Goal: Information Seeking & Learning: Compare options

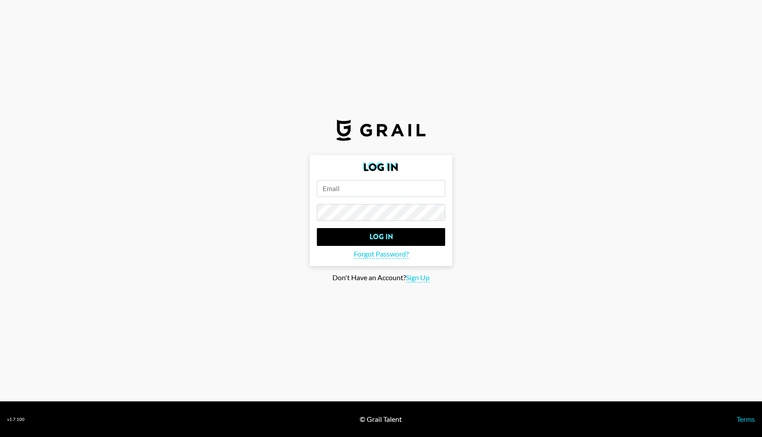
click at [406, 191] on input "email" at bounding box center [381, 188] width 128 height 17
type input "[EMAIL_ADDRESS][DOMAIN_NAME]"
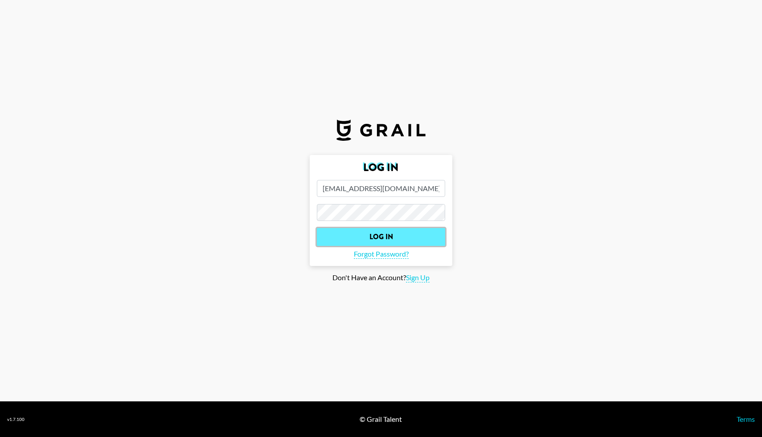
click at [372, 233] on input "Log In" at bounding box center [381, 237] width 128 height 18
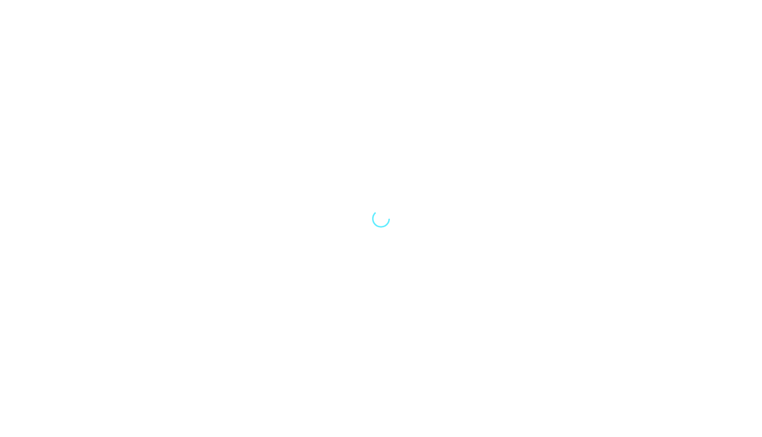
select select "Song"
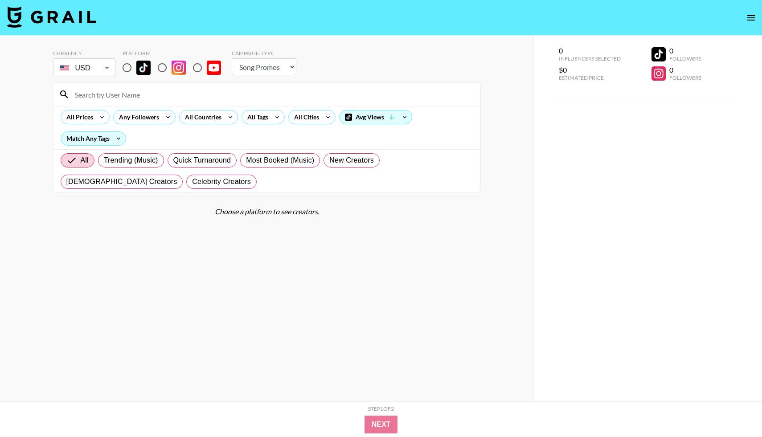
click at [197, 65] on input "radio" at bounding box center [197, 67] width 19 height 19
radio input "true"
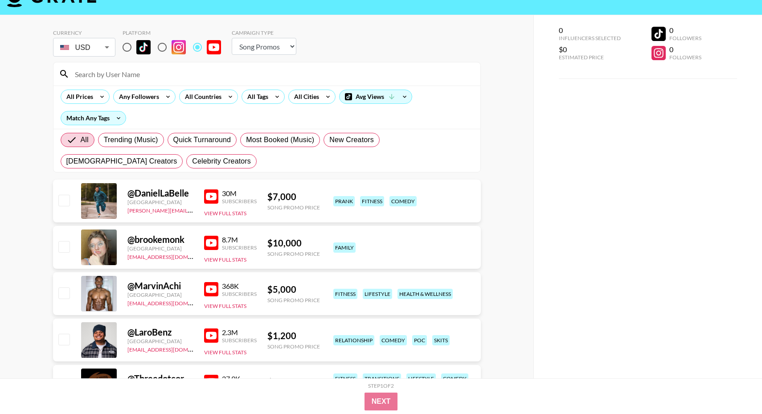
scroll to position [21, 0]
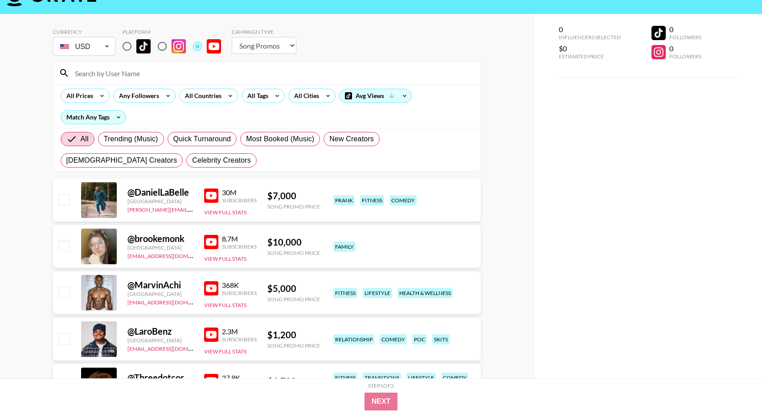
click at [371, 201] on div "fitness" at bounding box center [372, 200] width 24 height 10
click at [370, 205] on div "prank fitness comedy" at bounding box center [404, 201] width 147 height 16
drag, startPoint x: 381, startPoint y: 200, endPoint x: 353, endPoint y: 200, distance: 28.1
click at [353, 200] on div "prank fitness comedy" at bounding box center [404, 201] width 147 height 16
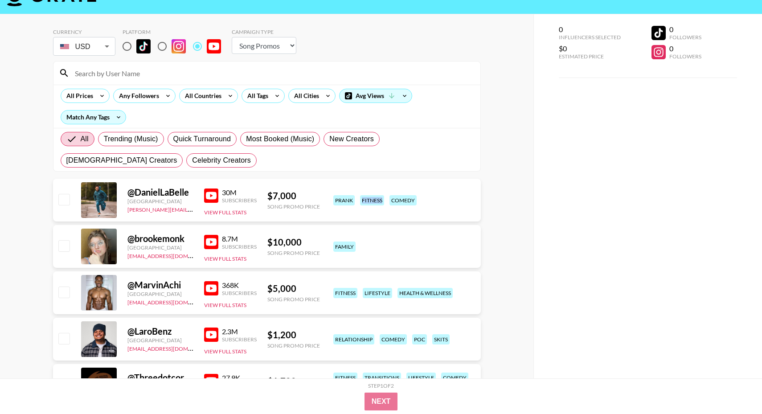
click at [352, 206] on div "prank fitness comedy" at bounding box center [404, 201] width 147 height 16
click at [375, 201] on div "fitness" at bounding box center [372, 200] width 24 height 10
click at [373, 201] on div "fitness" at bounding box center [372, 200] width 24 height 10
drag, startPoint x: 363, startPoint y: 200, endPoint x: 382, endPoint y: 200, distance: 19.6
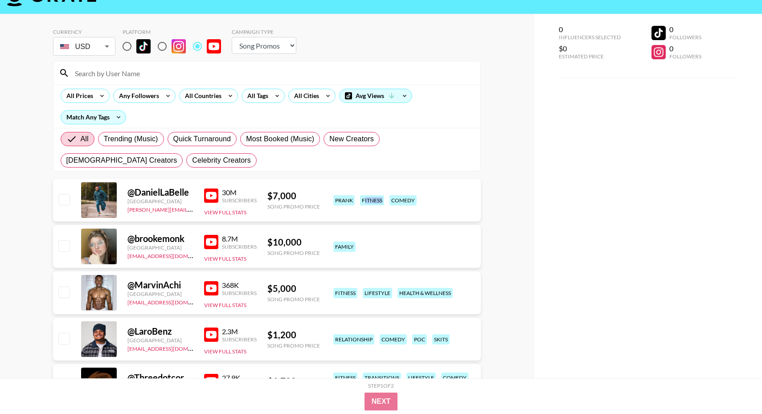
click at [382, 200] on div "fitness" at bounding box center [372, 200] width 24 height 10
click at [379, 199] on div "fitness" at bounding box center [372, 200] width 24 height 10
drag, startPoint x: 381, startPoint y: 199, endPoint x: 362, endPoint y: 199, distance: 18.3
click at [362, 199] on div "fitness" at bounding box center [372, 200] width 24 height 10
click at [365, 210] on div "@ DanielLaBelle [GEOGRAPHIC_DATA] [PERSON_NAME][EMAIL_ADDRESS][DOMAIN_NAME] 30M…" at bounding box center [267, 200] width 428 height 43
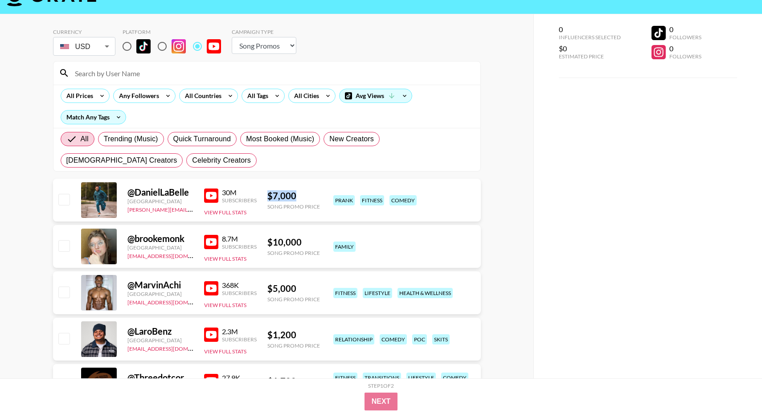
drag, startPoint x: 299, startPoint y: 195, endPoint x: 266, endPoint y: 195, distance: 33.0
click at [266, 195] on div "@ DanielLaBelle [GEOGRAPHIC_DATA] [PERSON_NAME][EMAIL_ADDRESS][DOMAIN_NAME] 30M…" at bounding box center [267, 200] width 428 height 43
drag, startPoint x: 238, startPoint y: 193, endPoint x: 225, endPoint y: 194, distance: 12.5
click at [225, 193] on div "30M" at bounding box center [239, 192] width 35 height 9
click at [218, 210] on button "View Full Stats" at bounding box center [225, 212] width 42 height 7
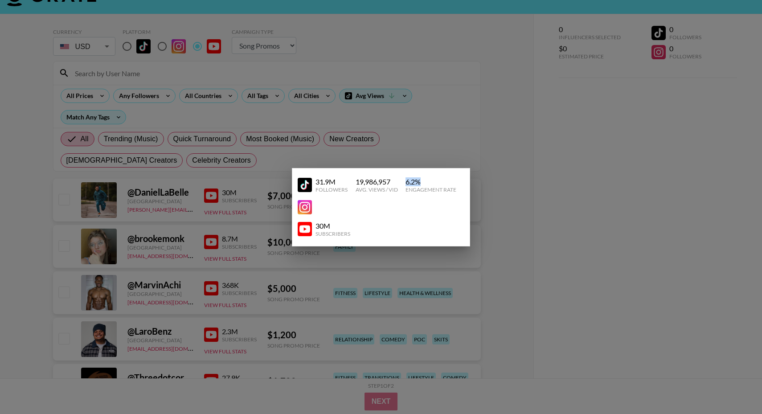
drag, startPoint x: 420, startPoint y: 180, endPoint x: 404, endPoint y: 180, distance: 16.0
click at [404, 180] on div "31.9M Followers 19,986,957 Avg. Views / Vid 6.2 % Engagement Rate" at bounding box center [381, 185] width 167 height 23
drag, startPoint x: 335, startPoint y: 226, endPoint x: 316, endPoint y: 226, distance: 18.3
click at [316, 226] on div "30M" at bounding box center [333, 225] width 35 height 9
drag, startPoint x: 337, startPoint y: 177, endPoint x: 315, endPoint y: 177, distance: 22.3
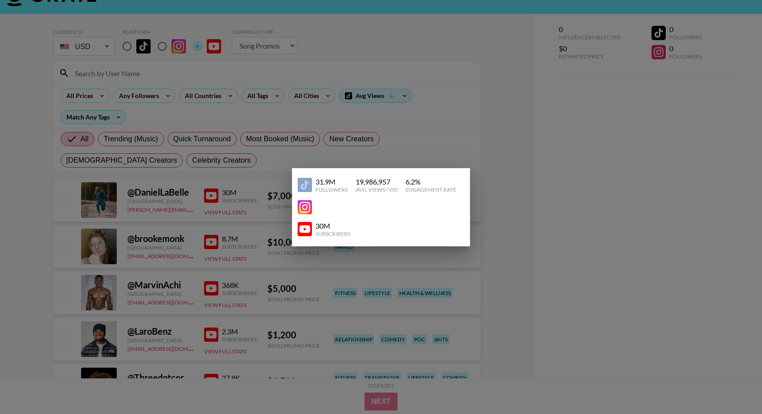
click at [315, 177] on div "31.9M Followers" at bounding box center [323, 185] width 51 height 16
click at [315, 179] on link at bounding box center [307, 185] width 18 height 14
click at [507, 122] on div at bounding box center [381, 207] width 762 height 414
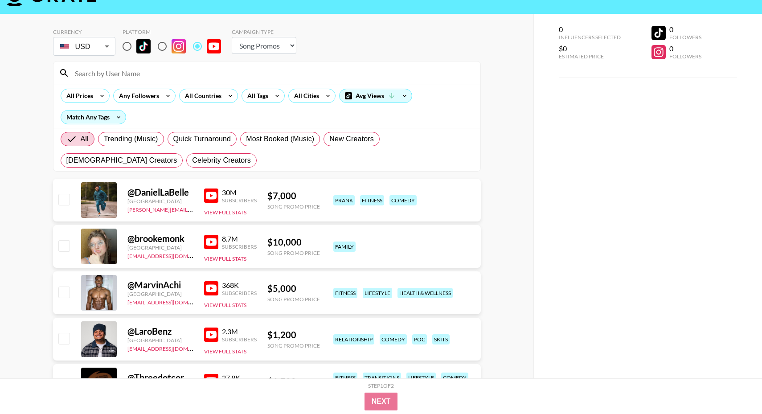
click at [412, 234] on div "@ brookemonk [GEOGRAPHIC_DATA] [EMAIL_ADDRESS][DOMAIN_NAME] 8.7M Subscribers Vi…" at bounding box center [267, 246] width 428 height 43
click at [426, 217] on div "@ DanielLaBelle [GEOGRAPHIC_DATA] [PERSON_NAME][EMAIL_ADDRESS][DOMAIN_NAME] 30M…" at bounding box center [267, 200] width 428 height 43
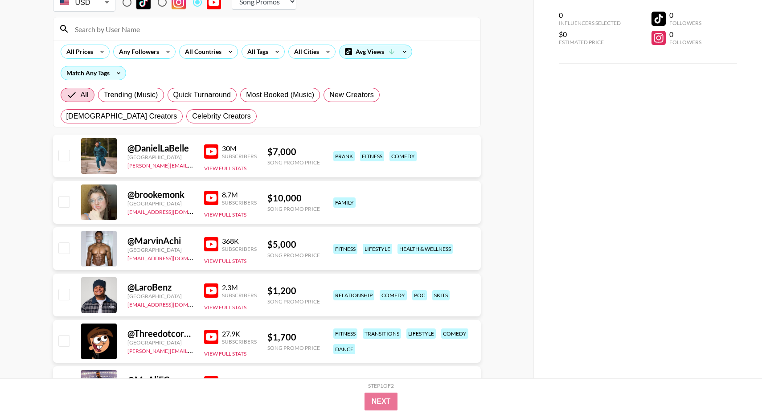
scroll to position [84, 0]
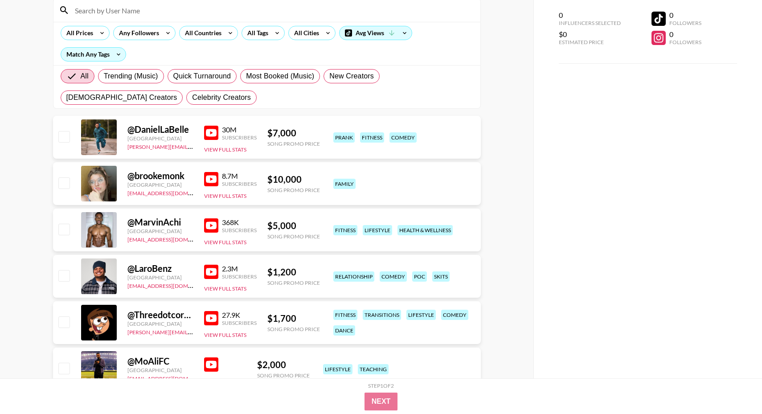
click at [284, 223] on div "$ 5,000" at bounding box center [293, 225] width 53 height 11
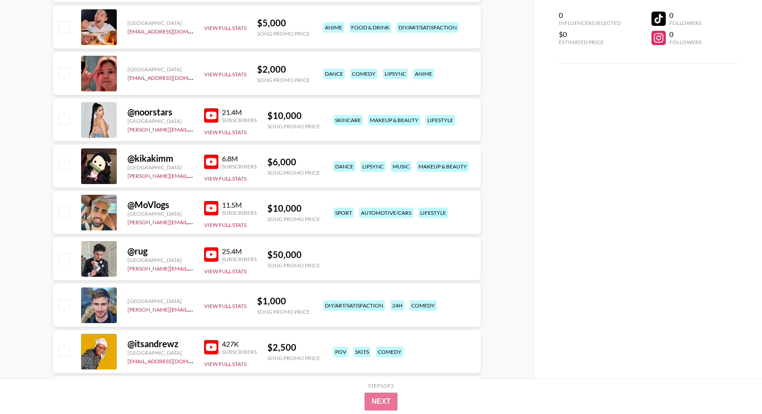
scroll to position [520, 0]
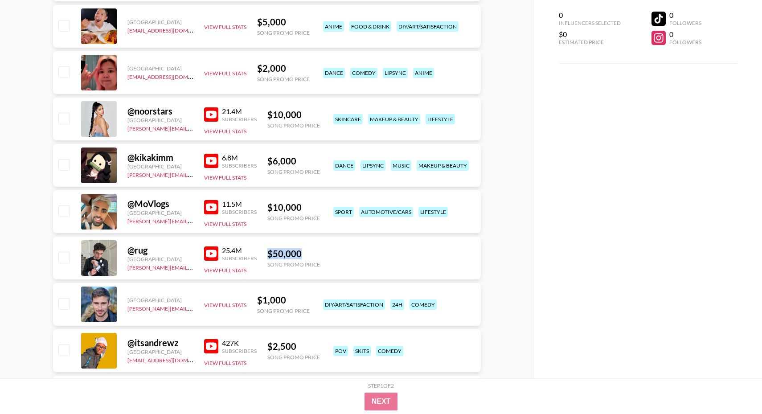
drag, startPoint x: 301, startPoint y: 254, endPoint x: 270, endPoint y: 254, distance: 31.2
click at [270, 254] on div "$ 50,000" at bounding box center [293, 253] width 53 height 11
click at [303, 275] on div "@ rug United States [PERSON_NAME][EMAIL_ADDRESS][DOMAIN_NAME] 25.4M Subscribers…" at bounding box center [267, 258] width 428 height 43
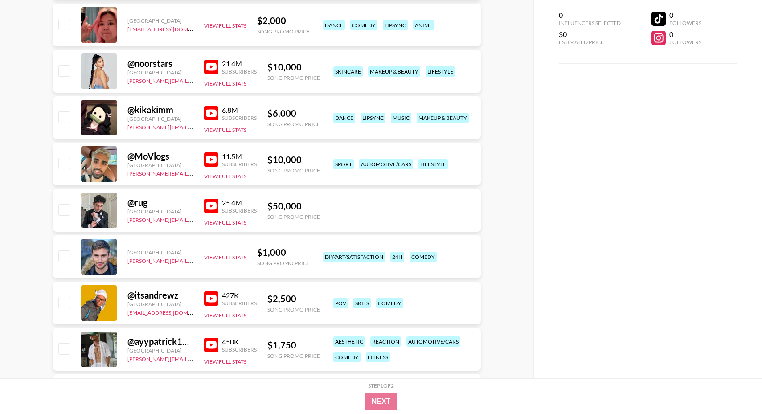
scroll to position [0, 0]
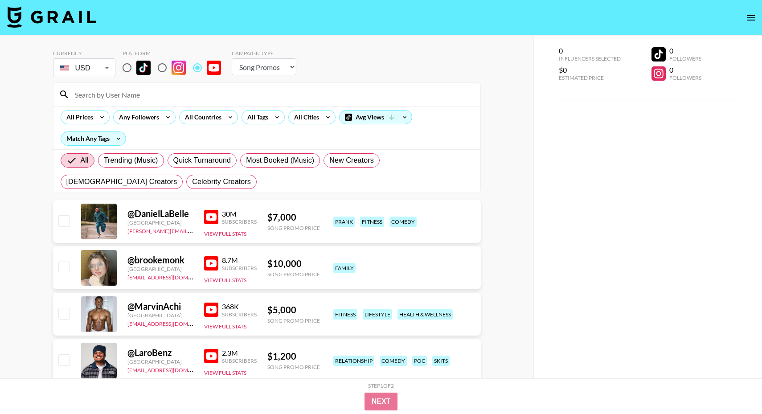
click at [117, 96] on input at bounding box center [273, 94] width 406 height 14
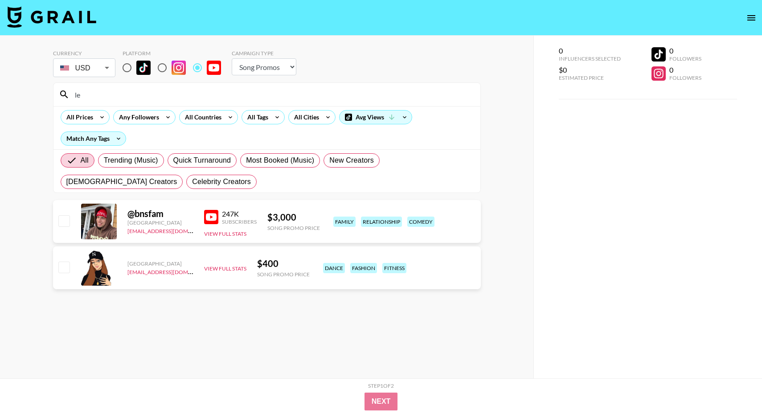
type input "l"
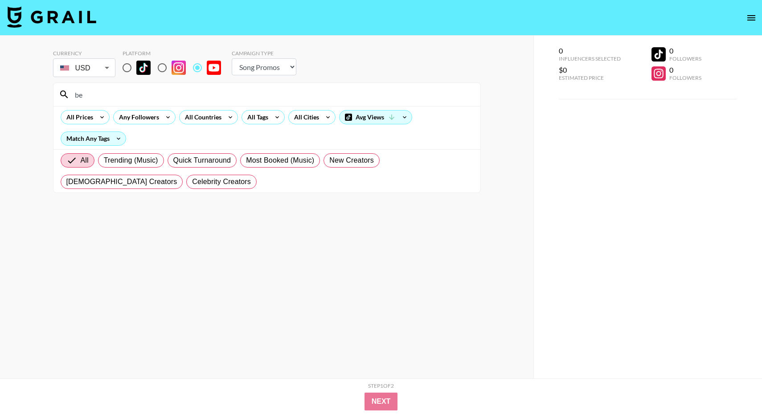
type input "b"
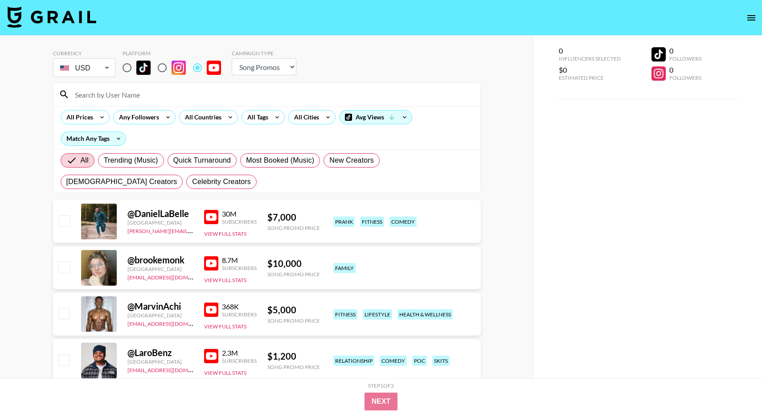
click at [164, 63] on input "radio" at bounding box center [162, 67] width 19 height 19
radio input "true"
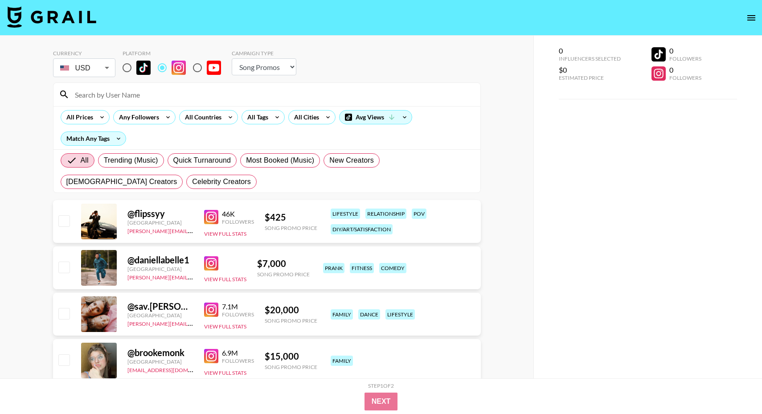
click at [134, 94] on input at bounding box center [273, 94] width 406 height 14
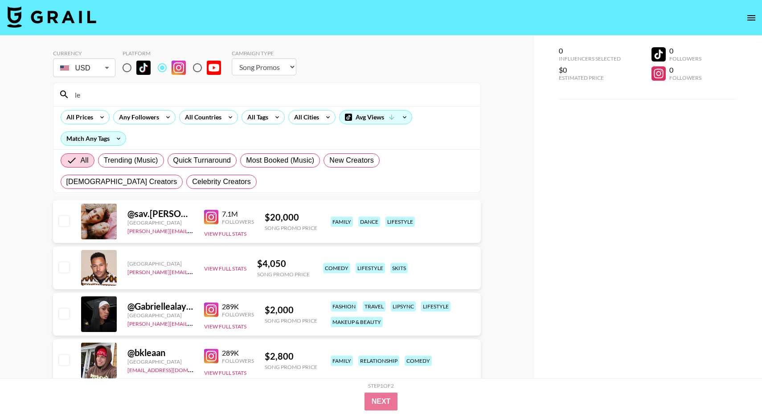
type input "l"
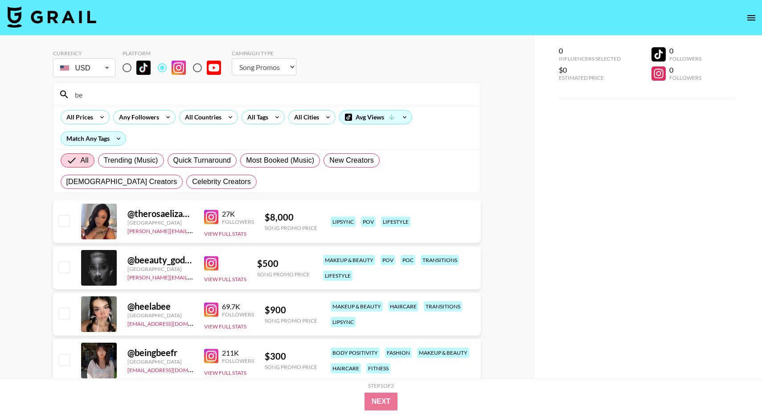
type input "b"
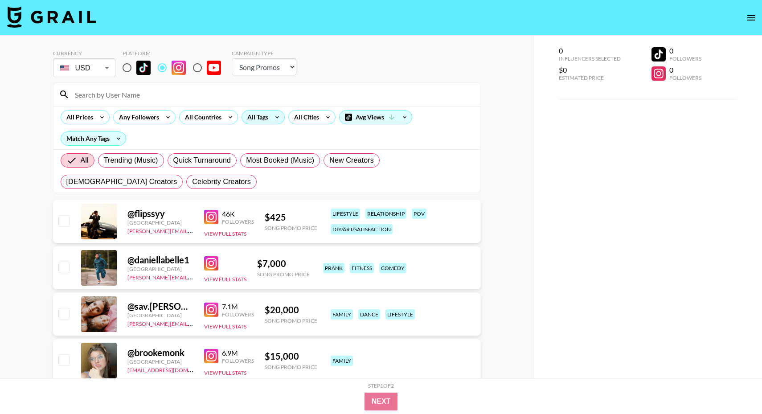
click at [261, 118] on div "All Tags" at bounding box center [256, 117] width 28 height 13
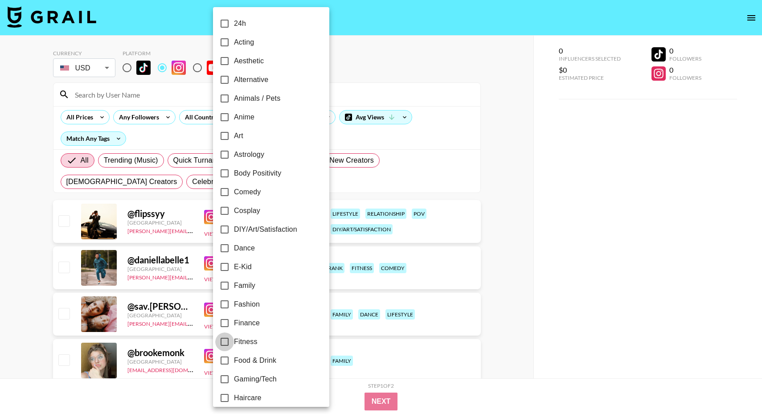
click at [224, 341] on input "Fitness" at bounding box center [224, 341] width 19 height 19
checkbox input "true"
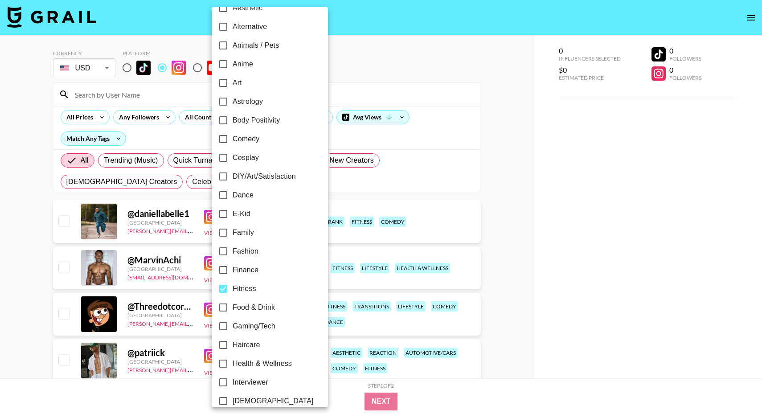
scroll to position [54, 0]
click at [221, 123] on input "Body Positivity" at bounding box center [223, 119] width 19 height 19
checkbox input "true"
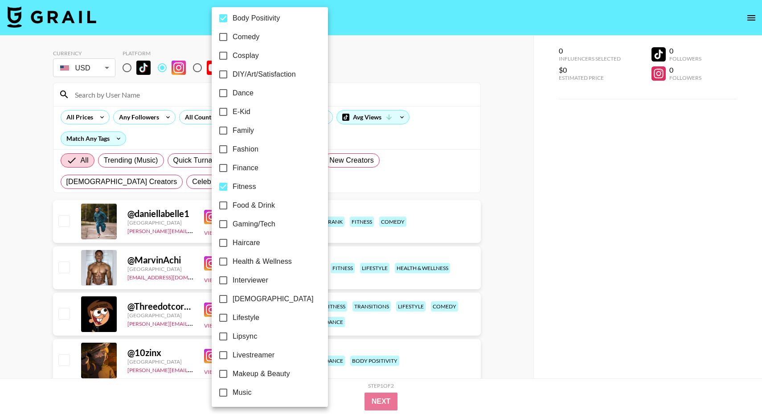
scroll to position [156, 0]
click at [225, 261] on input "Health & Wellness" at bounding box center [223, 261] width 19 height 19
checkbox input "true"
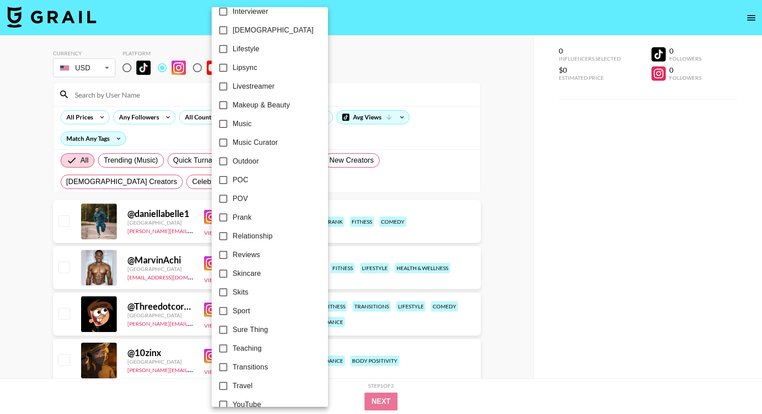
scroll to position [438, 0]
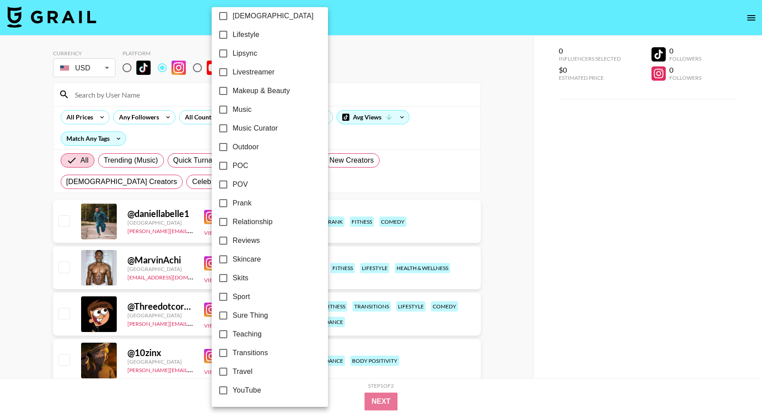
click at [322, 385] on div at bounding box center [381, 207] width 762 height 414
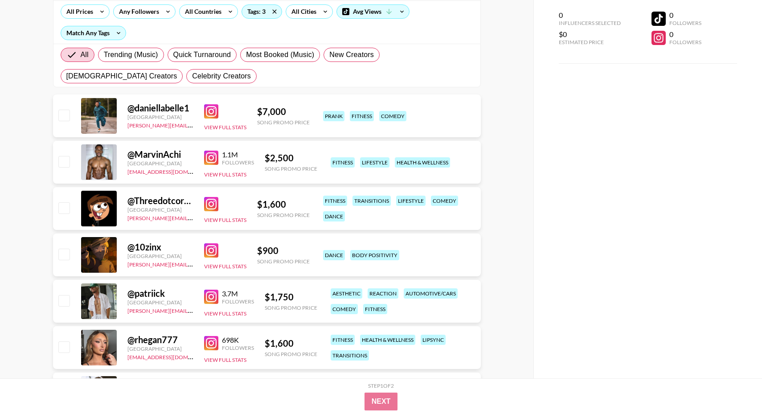
scroll to position [0, 0]
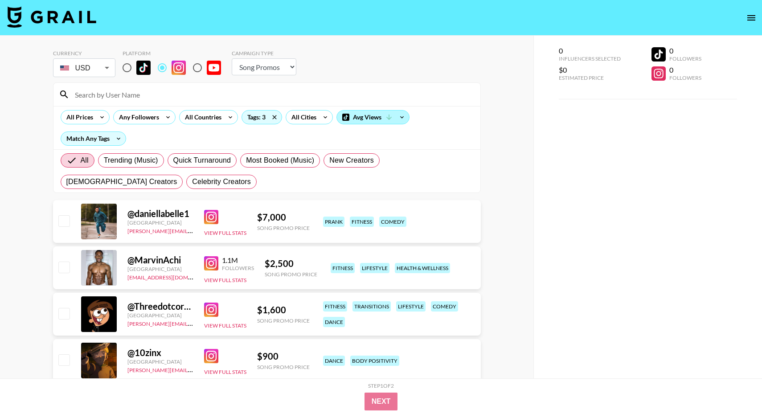
click at [391, 121] on icon at bounding box center [389, 117] width 8 height 8
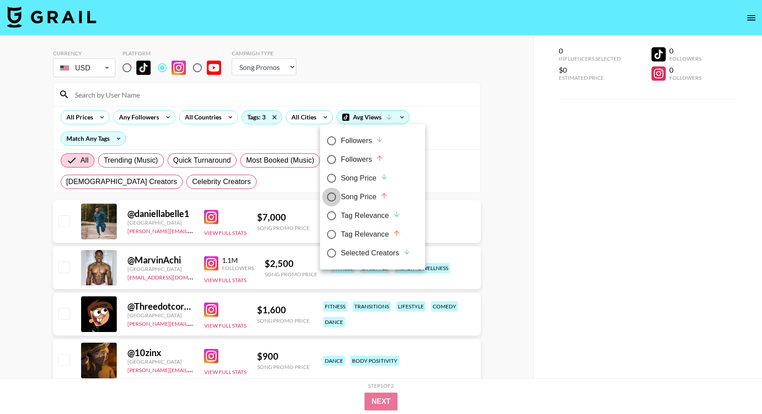
click at [332, 196] on input "Song Price" at bounding box center [331, 197] width 19 height 19
radio input "true"
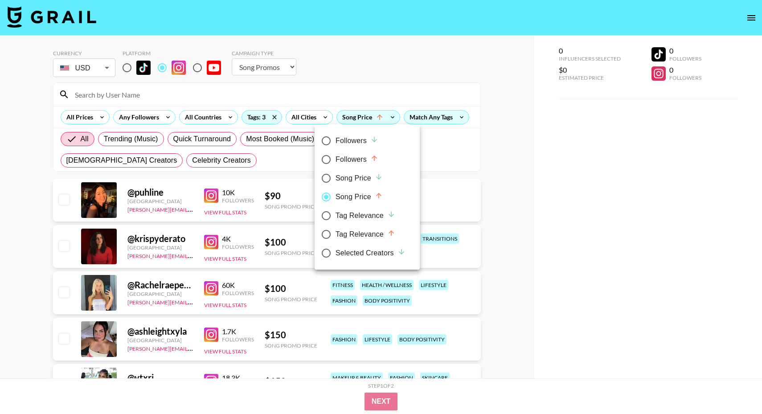
click at [507, 201] on div at bounding box center [381, 207] width 762 height 414
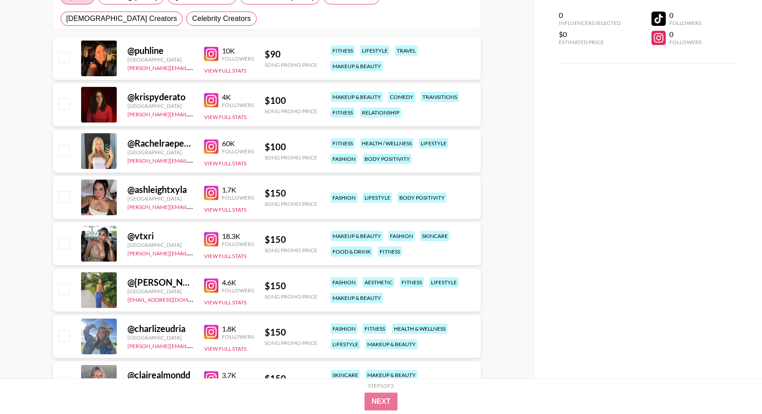
scroll to position [144, 0]
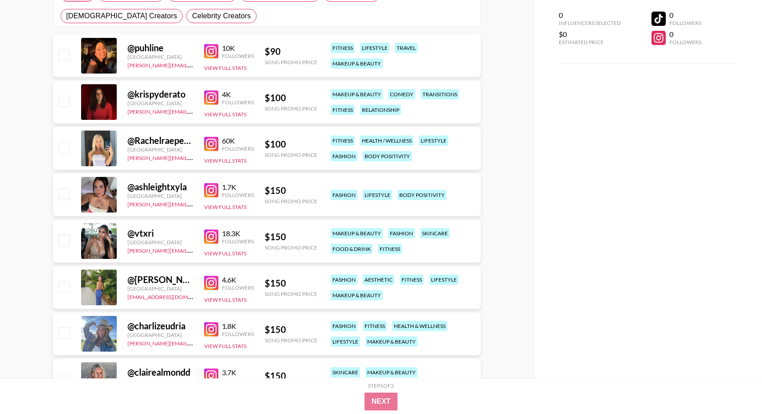
click at [230, 142] on div "60K" at bounding box center [238, 140] width 32 height 9
drag, startPoint x: 287, startPoint y: 147, endPoint x: 264, endPoint y: 147, distance: 23.2
click at [263, 147] on div "@ Rachelraepetersonn [GEOGRAPHIC_DATA] [PERSON_NAME][EMAIL_ADDRESS][PERSON_NAME…" at bounding box center [267, 148] width 428 height 43
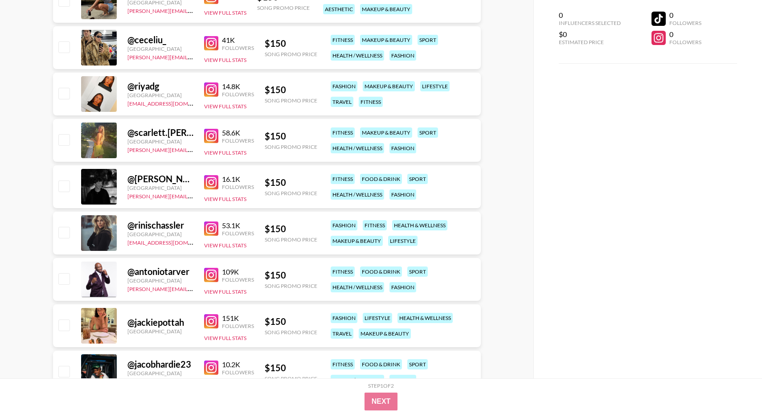
scroll to position [710, 0]
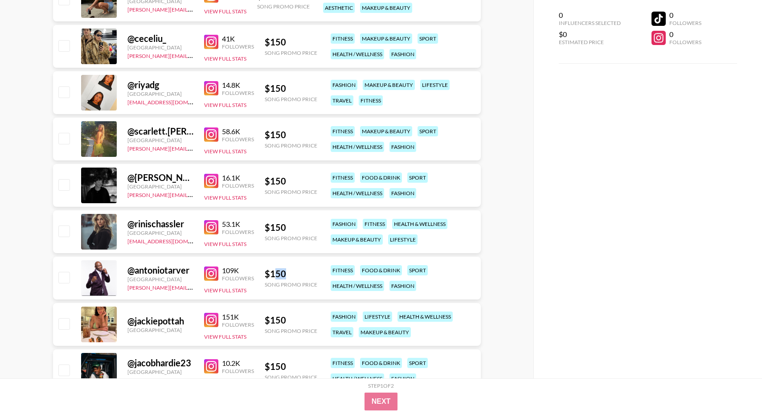
drag, startPoint x: 282, startPoint y: 271, endPoint x: 274, endPoint y: 271, distance: 8.5
click at [274, 271] on div "$ 150" at bounding box center [291, 273] width 53 height 11
click at [280, 271] on div "$ 150" at bounding box center [291, 273] width 53 height 11
drag, startPoint x: 285, startPoint y: 272, endPoint x: 265, endPoint y: 272, distance: 19.6
click at [265, 272] on div "$ 150" at bounding box center [291, 273] width 53 height 11
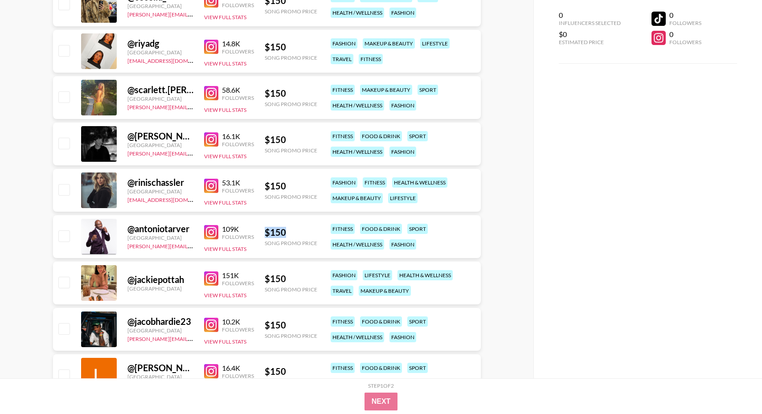
scroll to position [756, 0]
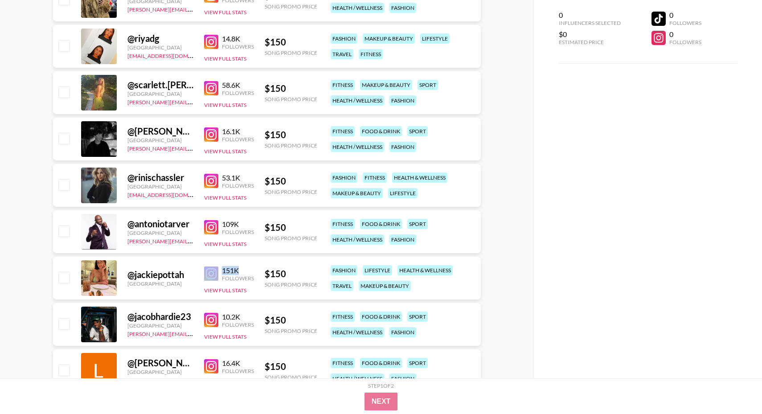
drag, startPoint x: 242, startPoint y: 269, endPoint x: 217, endPoint y: 269, distance: 24.5
click at [217, 269] on div "151K Followers" at bounding box center [229, 274] width 50 height 16
drag, startPoint x: 289, startPoint y: 276, endPoint x: 266, endPoint y: 276, distance: 22.3
click at [266, 276] on div "$ 150" at bounding box center [291, 273] width 53 height 11
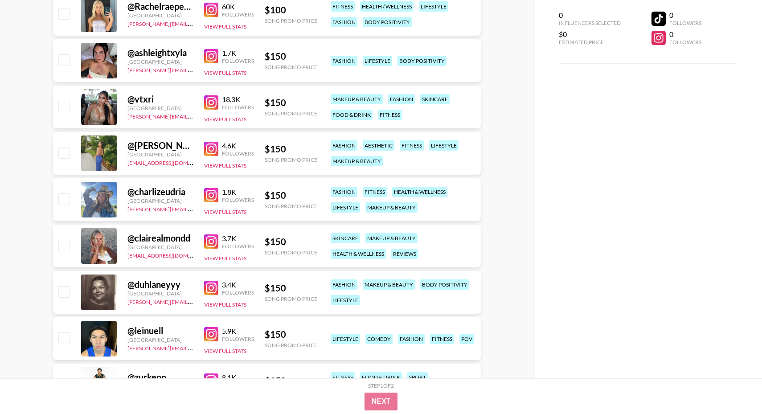
scroll to position [0, 0]
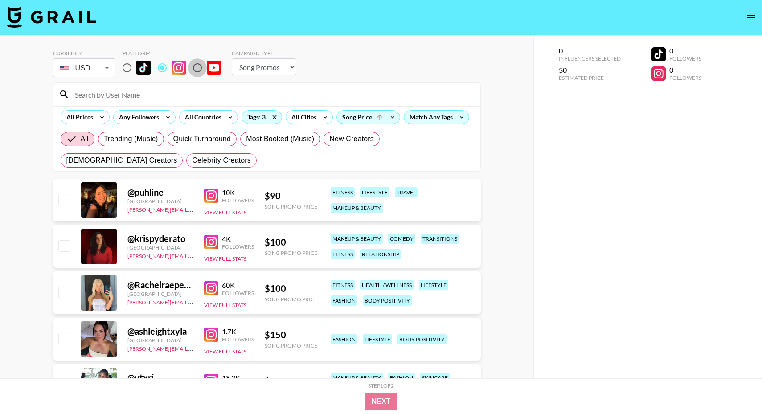
click at [200, 74] on input "radio" at bounding box center [197, 67] width 19 height 19
radio input "true"
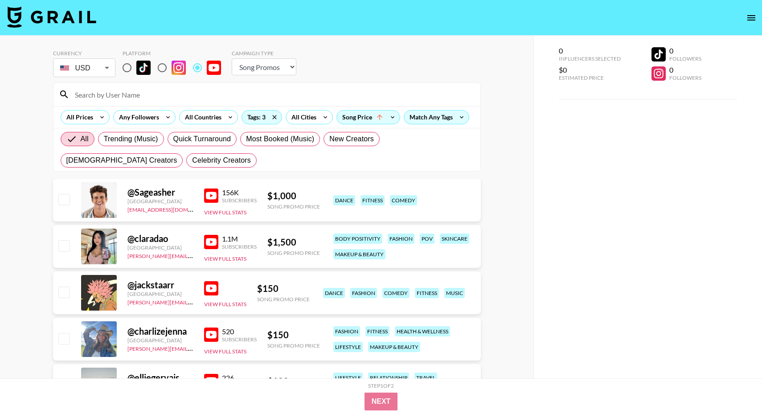
click at [267, 66] on select "Choose Type... Song Promos Brand Promos" at bounding box center [264, 66] width 65 height 17
click at [232, 58] on select "Choose Type... Song Promos Brand Promos" at bounding box center [264, 66] width 65 height 17
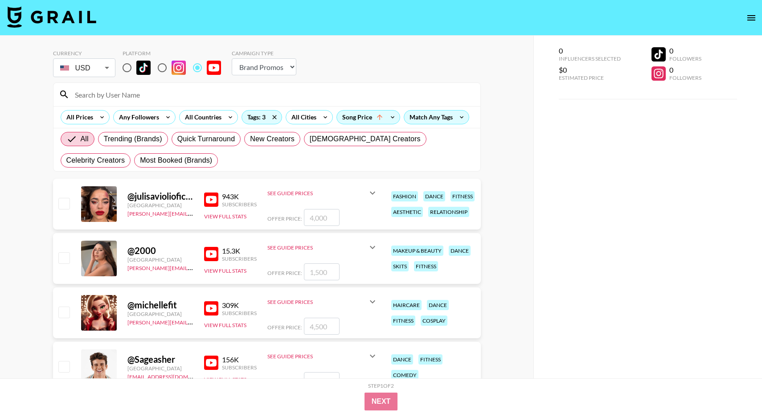
click at [287, 66] on select "Choose Type... Song Promos Brand Promos" at bounding box center [264, 66] width 65 height 17
click at [746, 18] on icon "open drawer" at bounding box center [751, 17] width 11 height 11
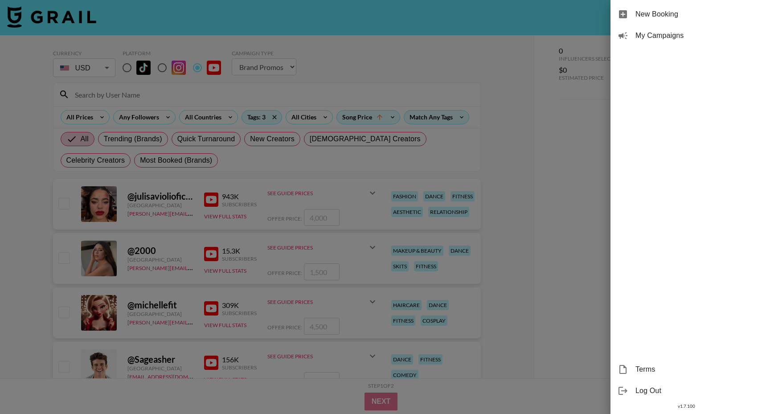
click at [514, 206] on div at bounding box center [381, 207] width 762 height 414
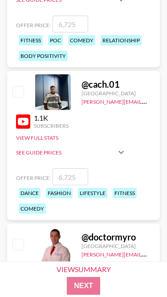
scroll to position [10956, 0]
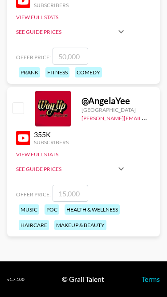
click at [152, 281] on link "Terms" at bounding box center [151, 279] width 18 height 8
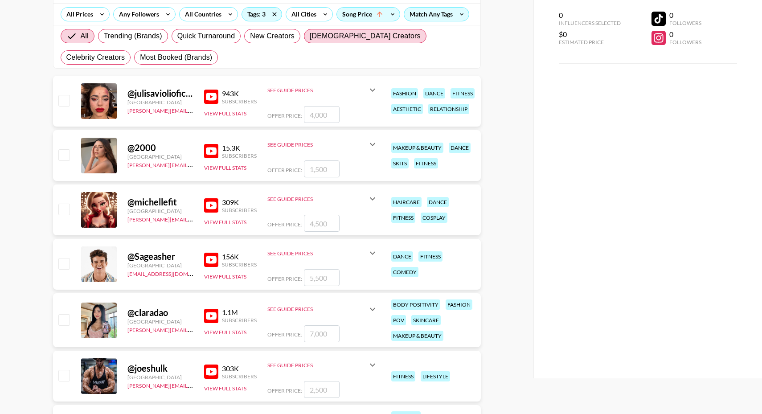
scroll to position [115, 0]
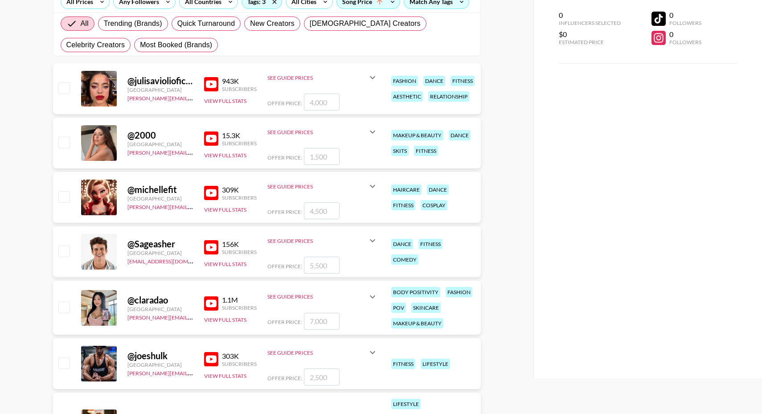
click at [371, 78] on icon at bounding box center [372, 77] width 5 height 3
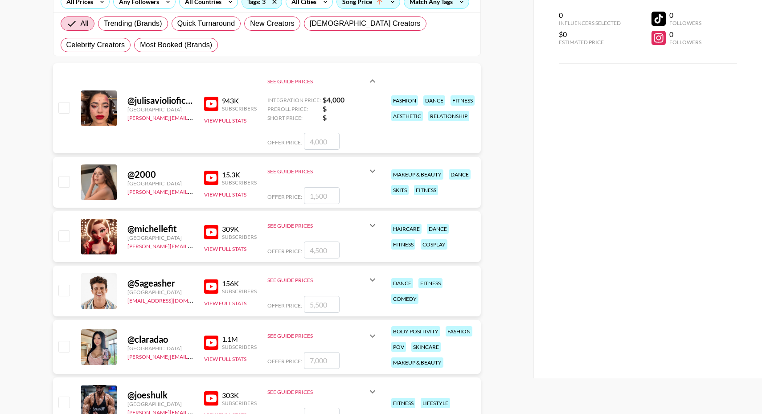
scroll to position [0, 0]
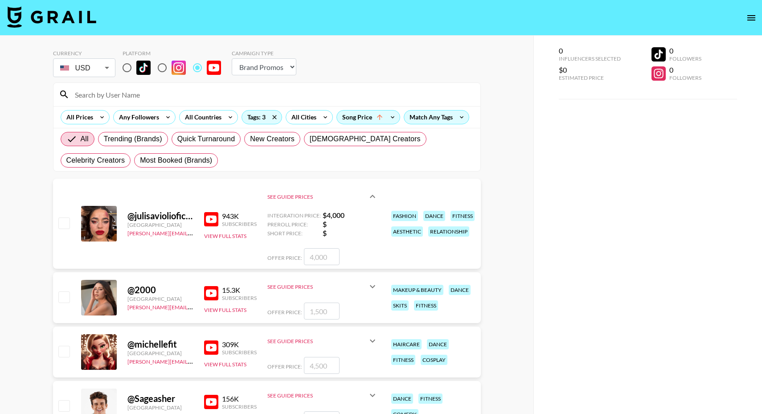
click at [252, 70] on select "Choose Type... Song Promos Brand Promos" at bounding box center [264, 66] width 65 height 17
select select "Song"
click at [232, 58] on select "Choose Type... Song Promos Brand Promos" at bounding box center [264, 66] width 65 height 17
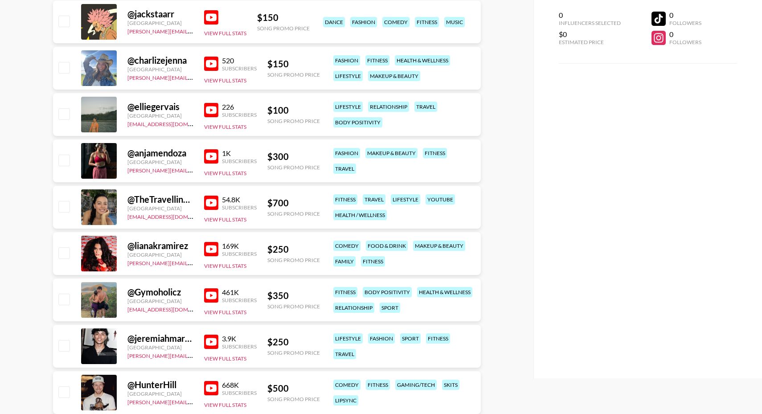
scroll to position [317, 0]
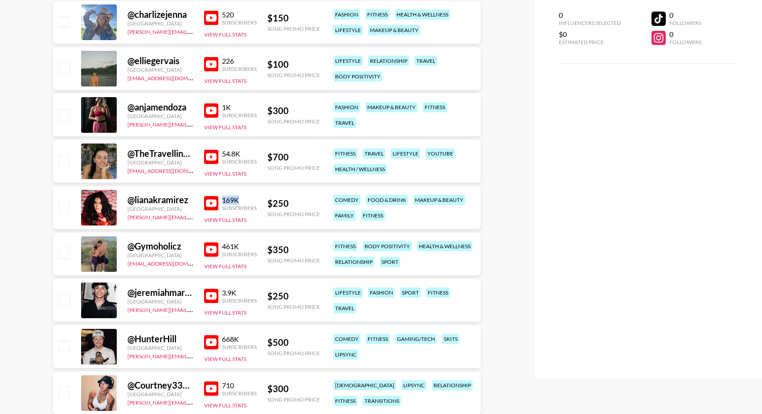
drag, startPoint x: 238, startPoint y: 199, endPoint x: 224, endPoint y: 199, distance: 14.7
click at [224, 199] on div "169K" at bounding box center [239, 200] width 35 height 9
drag, startPoint x: 224, startPoint y: 199, endPoint x: 236, endPoint y: 199, distance: 12.5
click at [236, 199] on div "169K" at bounding box center [239, 200] width 35 height 9
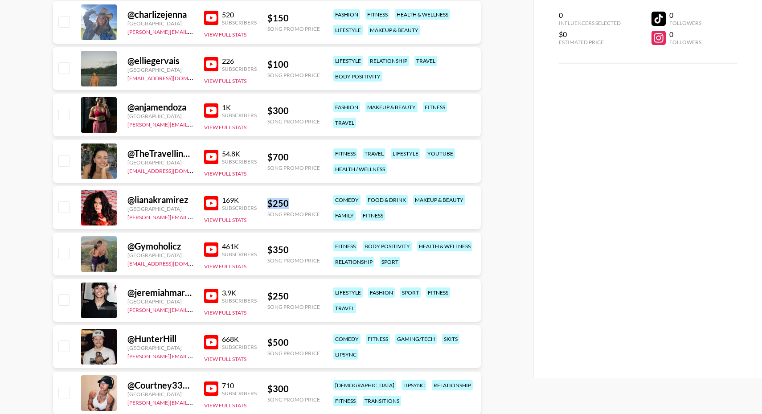
drag, startPoint x: 268, startPoint y: 203, endPoint x: 291, endPoint y: 203, distance: 23.2
click at [291, 203] on div "$ 250" at bounding box center [293, 203] width 53 height 11
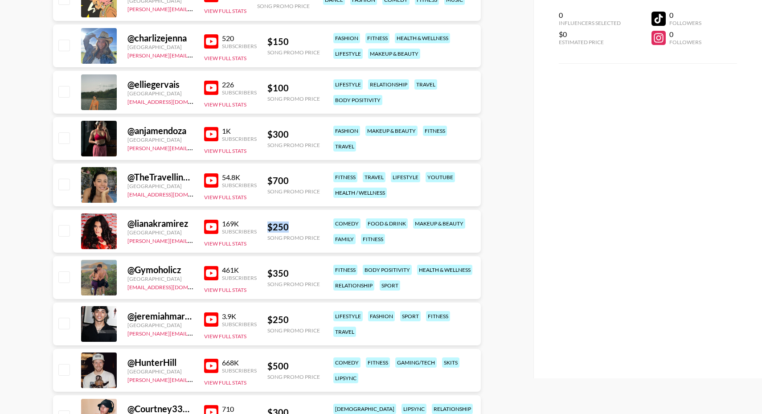
scroll to position [293, 0]
click at [228, 149] on button "View Full Stats" at bounding box center [225, 151] width 42 height 7
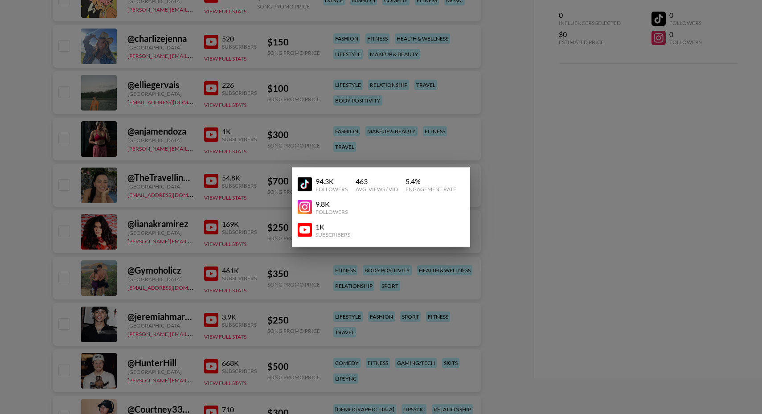
click at [156, 151] on div at bounding box center [381, 207] width 762 height 414
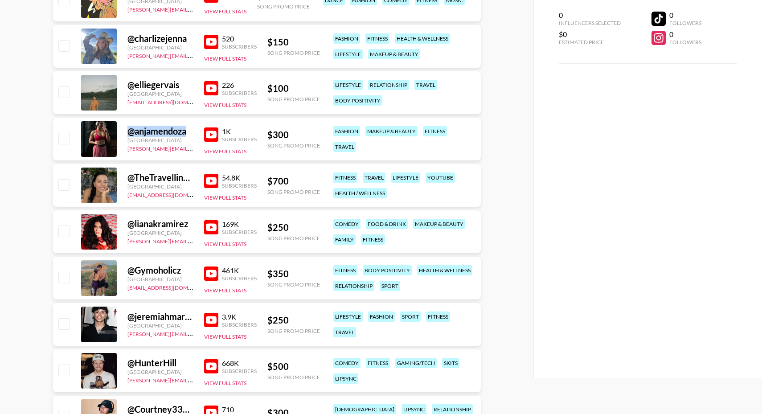
drag, startPoint x: 188, startPoint y: 131, endPoint x: 129, endPoint y: 131, distance: 59.3
click at [129, 131] on div "@ anjamendoza" at bounding box center [160, 131] width 66 height 11
copy div "@ anjamendoza"
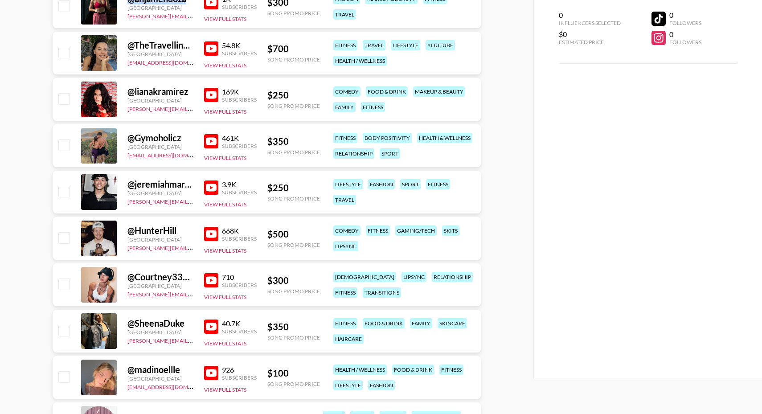
scroll to position [426, 0]
drag, startPoint x: 135, startPoint y: 139, endPoint x: 181, endPoint y: 137, distance: 45.9
click at [181, 137] on div "@ Gymoholicz" at bounding box center [160, 137] width 66 height 11
click at [166, 144] on div "[GEOGRAPHIC_DATA]" at bounding box center [160, 146] width 66 height 7
drag, startPoint x: 129, startPoint y: 138, endPoint x: 182, endPoint y: 139, distance: 53.0
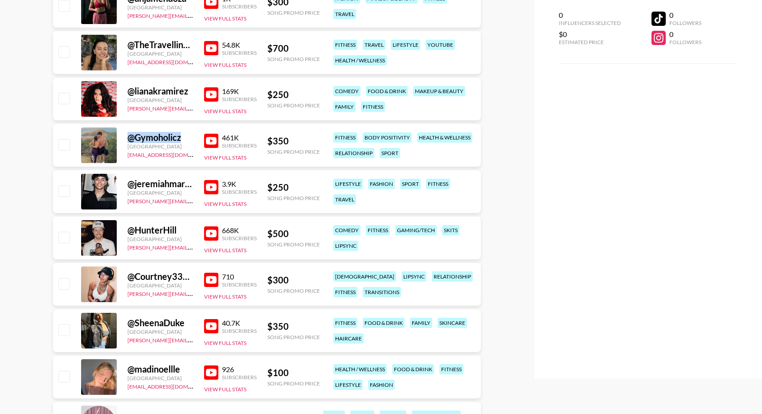
click at [182, 139] on div "@ Gymoholicz" at bounding box center [160, 137] width 66 height 11
drag, startPoint x: 182, startPoint y: 139, endPoint x: 139, endPoint y: 138, distance: 43.2
click at [139, 138] on div "@ Gymoholicz" at bounding box center [160, 137] width 66 height 11
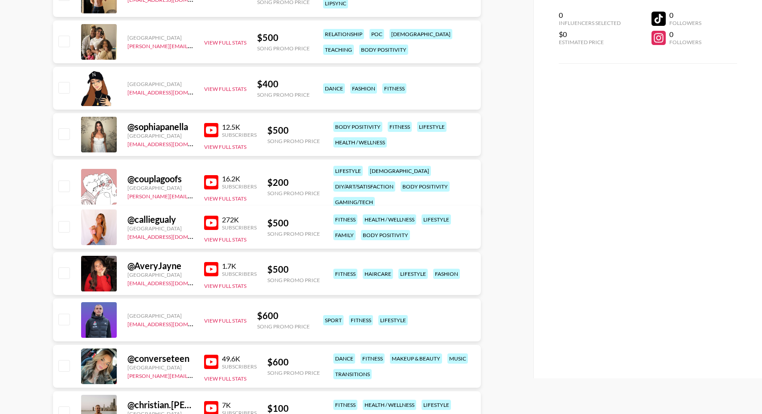
scroll to position [1557, 0]
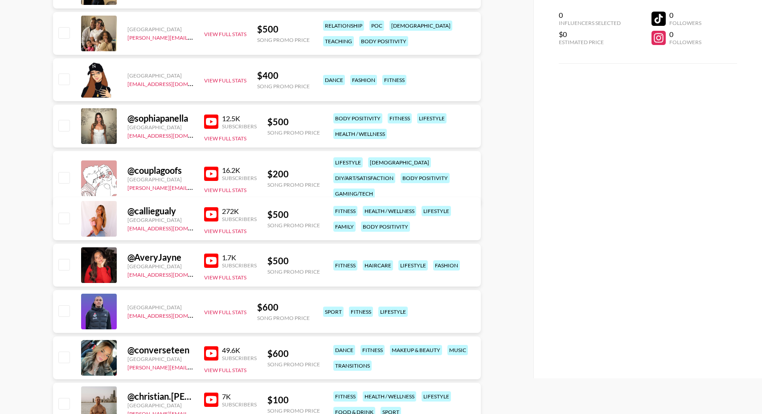
click at [106, 225] on div at bounding box center [99, 219] width 36 height 36
click at [148, 214] on div "@ calliegualy" at bounding box center [160, 210] width 66 height 11
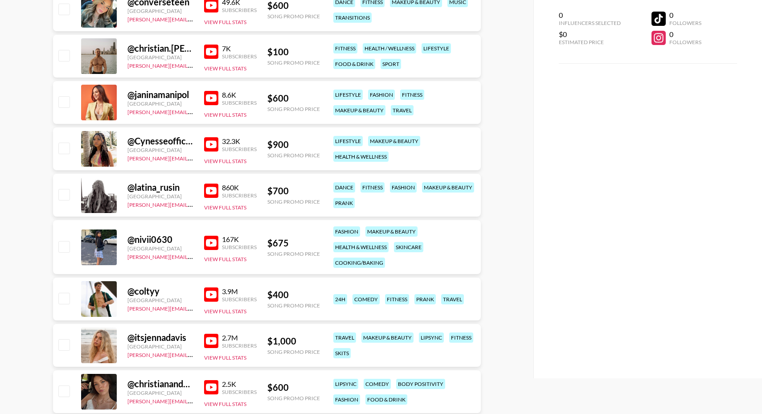
scroll to position [1933, 0]
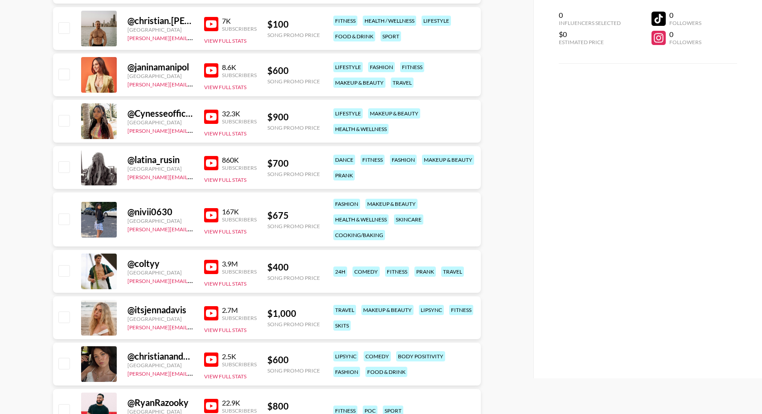
click at [106, 273] on div at bounding box center [99, 272] width 36 height 36
click at [132, 270] on div "[GEOGRAPHIC_DATA]" at bounding box center [160, 272] width 66 height 7
click at [141, 269] on div "[GEOGRAPHIC_DATA]" at bounding box center [160, 272] width 66 height 7
click at [136, 283] on link "[PERSON_NAME][EMAIL_ADDRESS][DOMAIN_NAME]" at bounding box center [193, 280] width 132 height 8
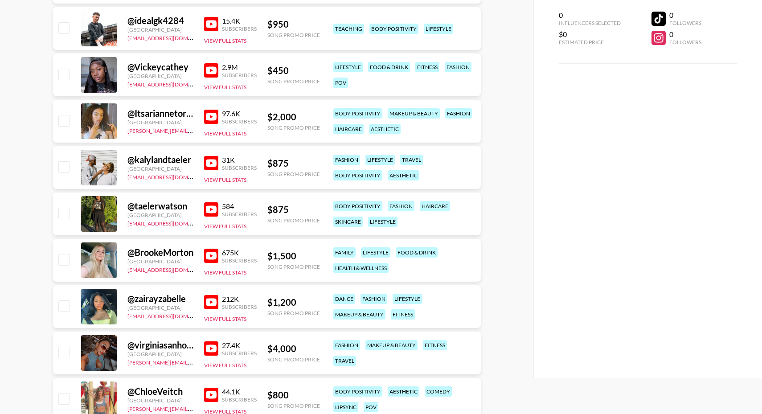
scroll to position [3017, 0]
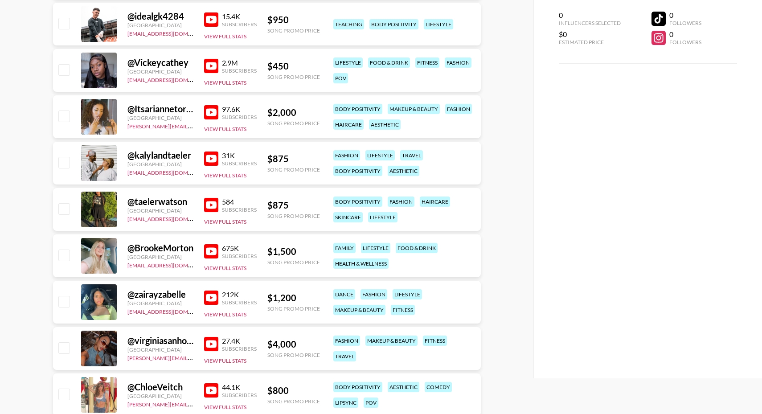
click at [235, 263] on div "675K Subscribers View Full Stats" at bounding box center [230, 256] width 53 height 32
click at [235, 269] on button "View Full Stats" at bounding box center [225, 268] width 42 height 7
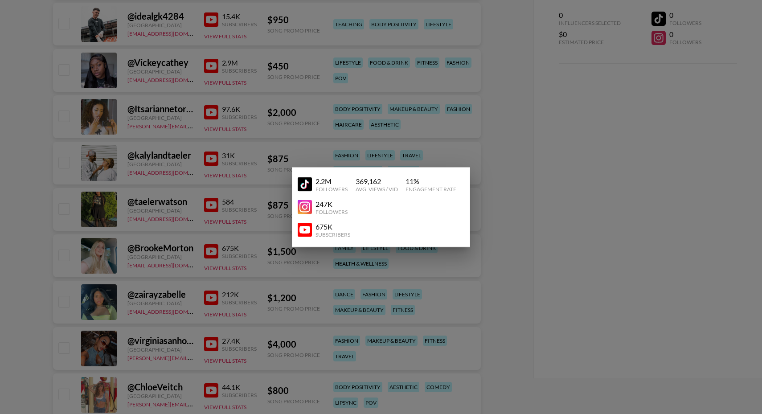
click at [235, 274] on div at bounding box center [381, 207] width 762 height 414
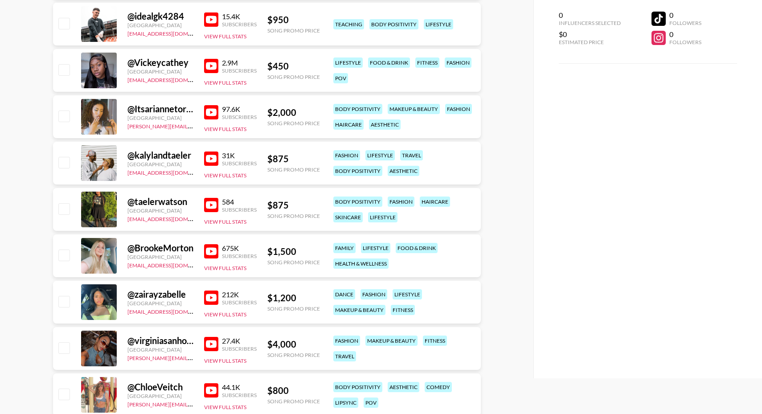
click at [168, 250] on div "@ BrookeMorton" at bounding box center [160, 247] width 66 height 11
drag, startPoint x: 129, startPoint y: 251, endPoint x: 188, endPoint y: 247, distance: 58.9
click at [188, 247] on div "@ BrookeMorton" at bounding box center [160, 247] width 66 height 11
copy div "@ [GEOGRAPHIC_DATA]"
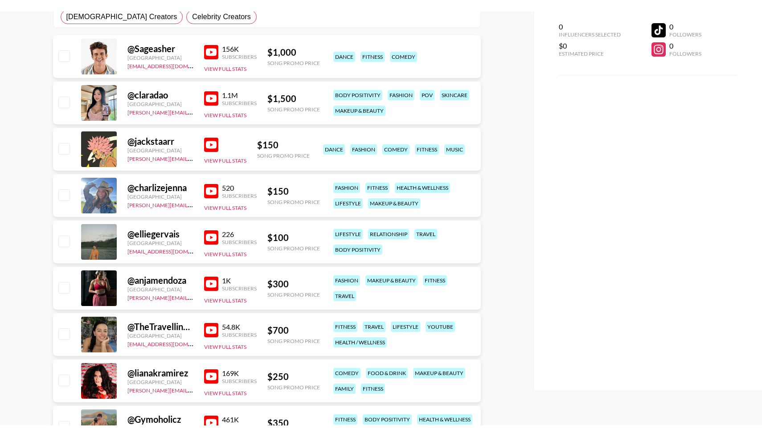
scroll to position [0, 0]
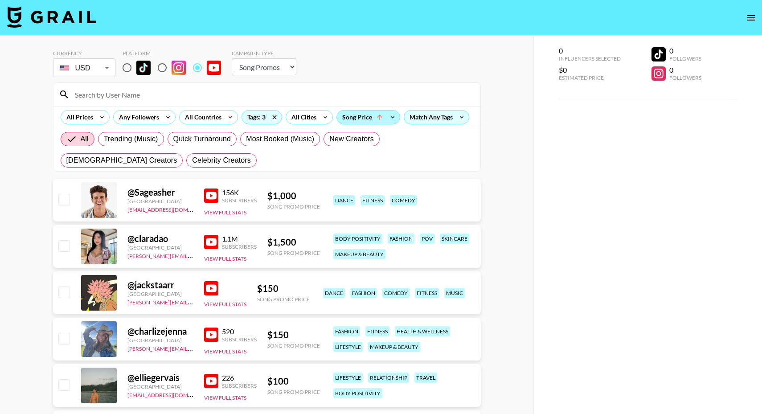
click at [371, 119] on div "Song Price" at bounding box center [368, 117] width 63 height 13
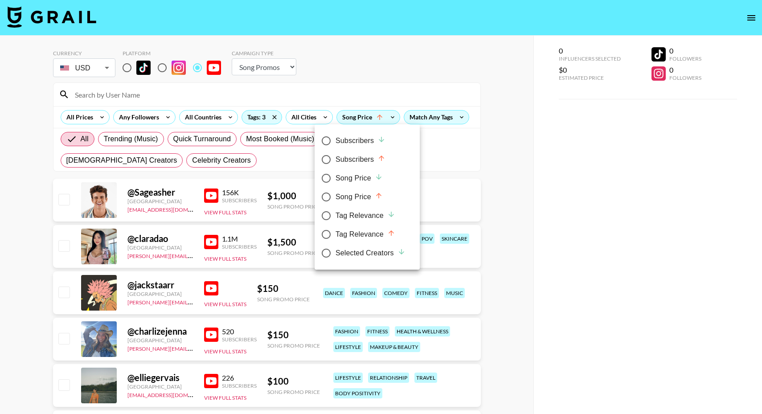
click at [279, 228] on div at bounding box center [381, 207] width 762 height 414
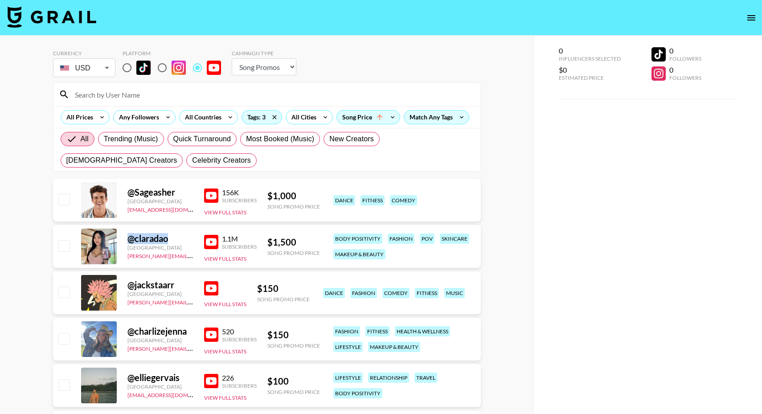
drag, startPoint x: 168, startPoint y: 238, endPoint x: 126, endPoint y: 238, distance: 41.9
click at [126, 238] on div "@ claradao [GEOGRAPHIC_DATA] [PERSON_NAME][EMAIL_ADDRESS][DOMAIN_NAME] 1.1M Sub…" at bounding box center [267, 246] width 428 height 43
copy div "@ [GEOGRAPHIC_DATA]"
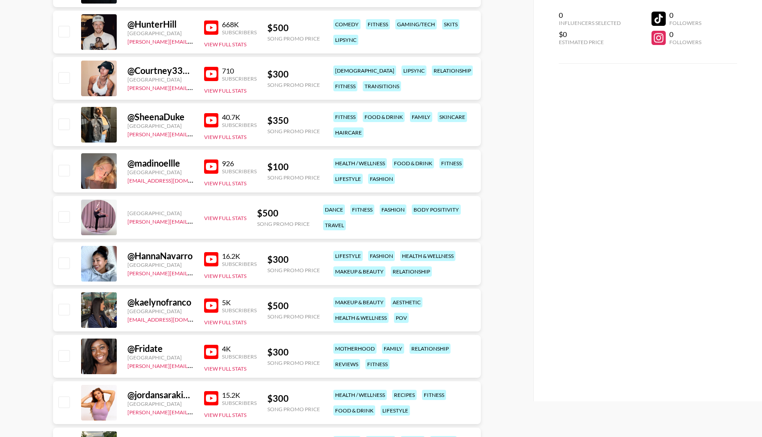
scroll to position [651, 0]
